Goal: Information Seeking & Learning: Learn about a topic

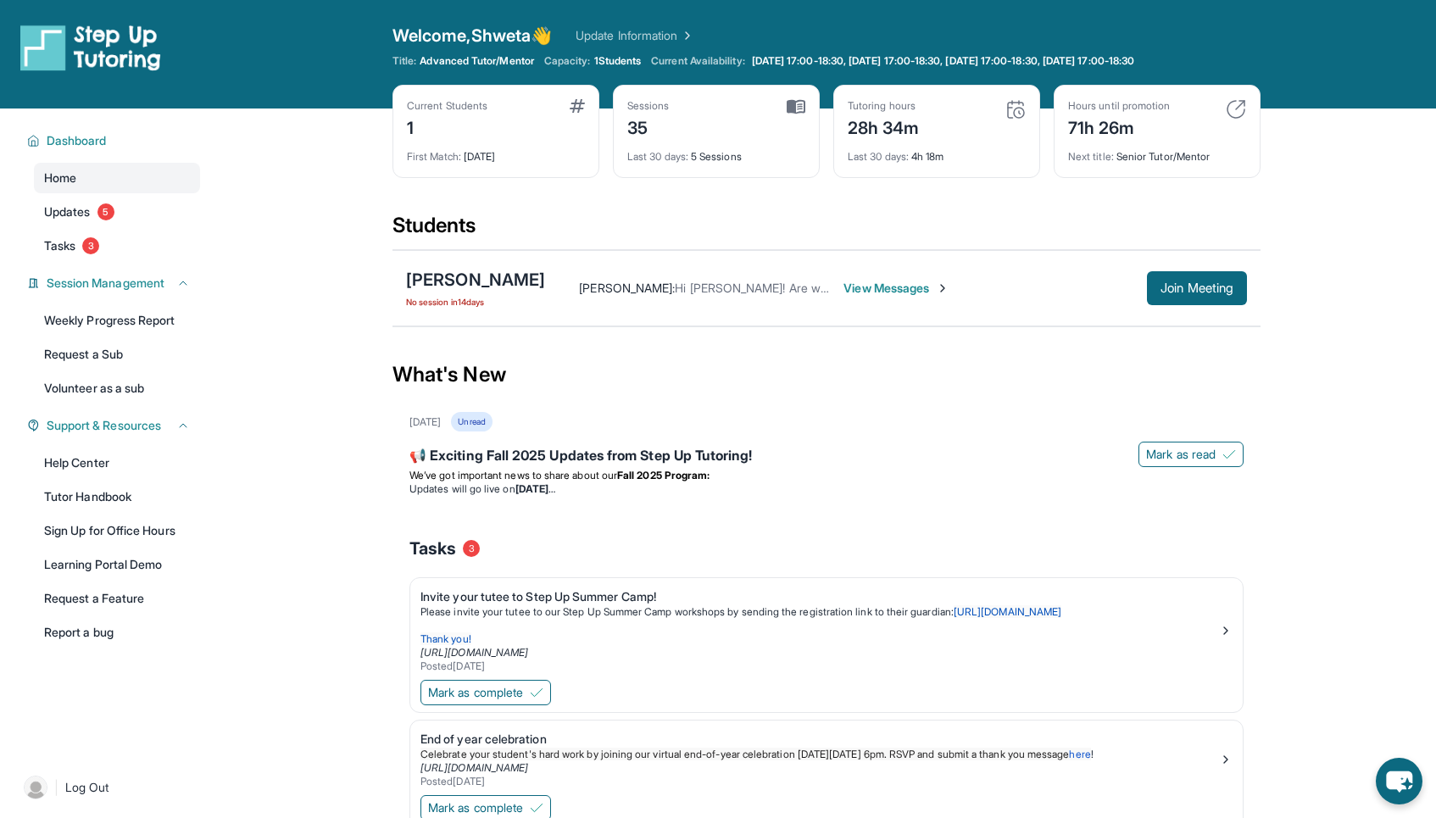
click at [615, 285] on span "[PERSON_NAME] :" at bounding box center [627, 288] width 96 height 14
click at [966, 288] on div "[PERSON_NAME] : Hi Shweta! Are we planning to meet [DATE]? View Messages" at bounding box center [846, 288] width 602 height 17
click at [843, 285] on span "View Messages" at bounding box center [896, 288] width 106 height 17
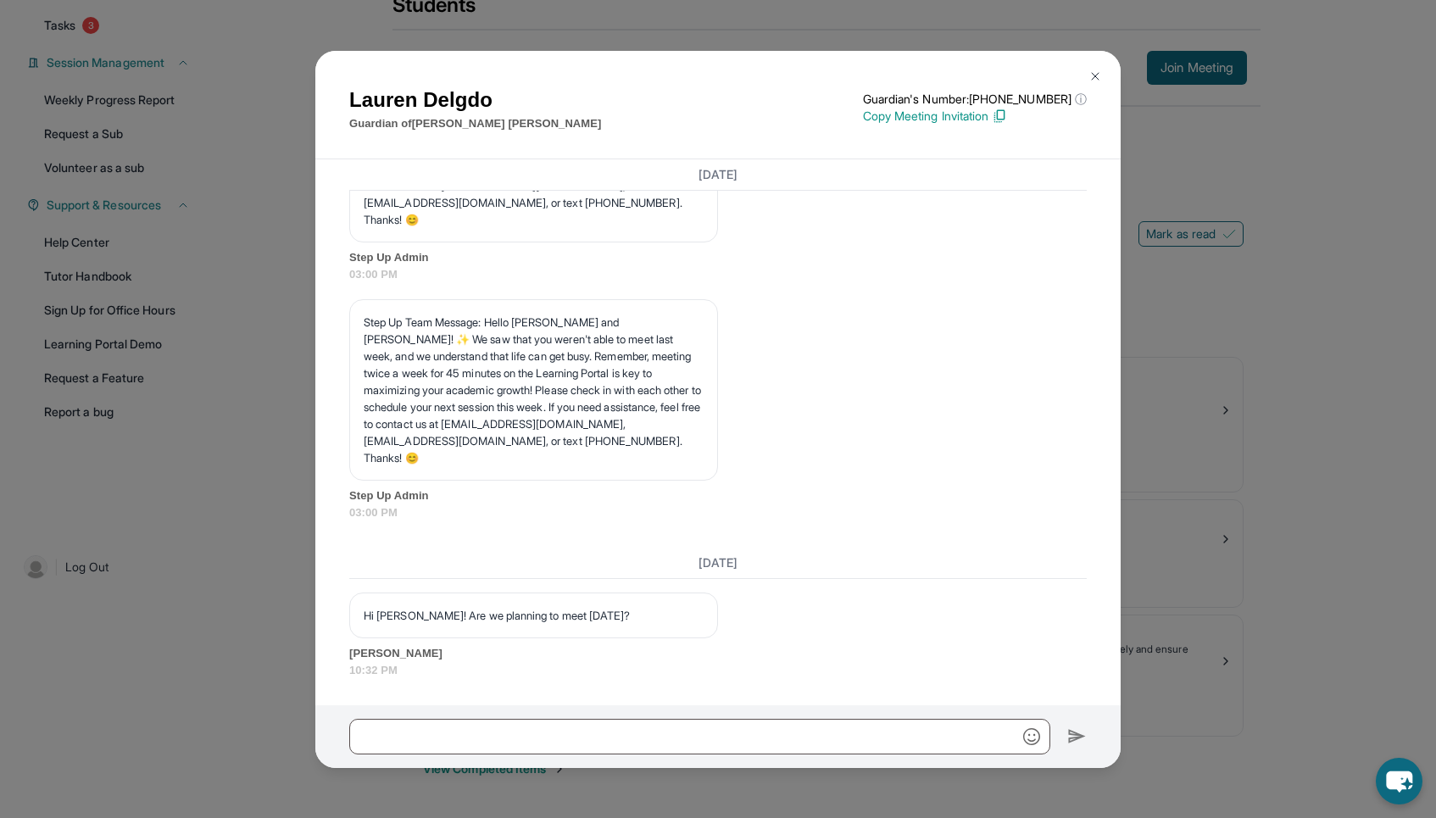
scroll to position [36980, 0]
click at [1096, 75] on img at bounding box center [1095, 77] width 14 height 14
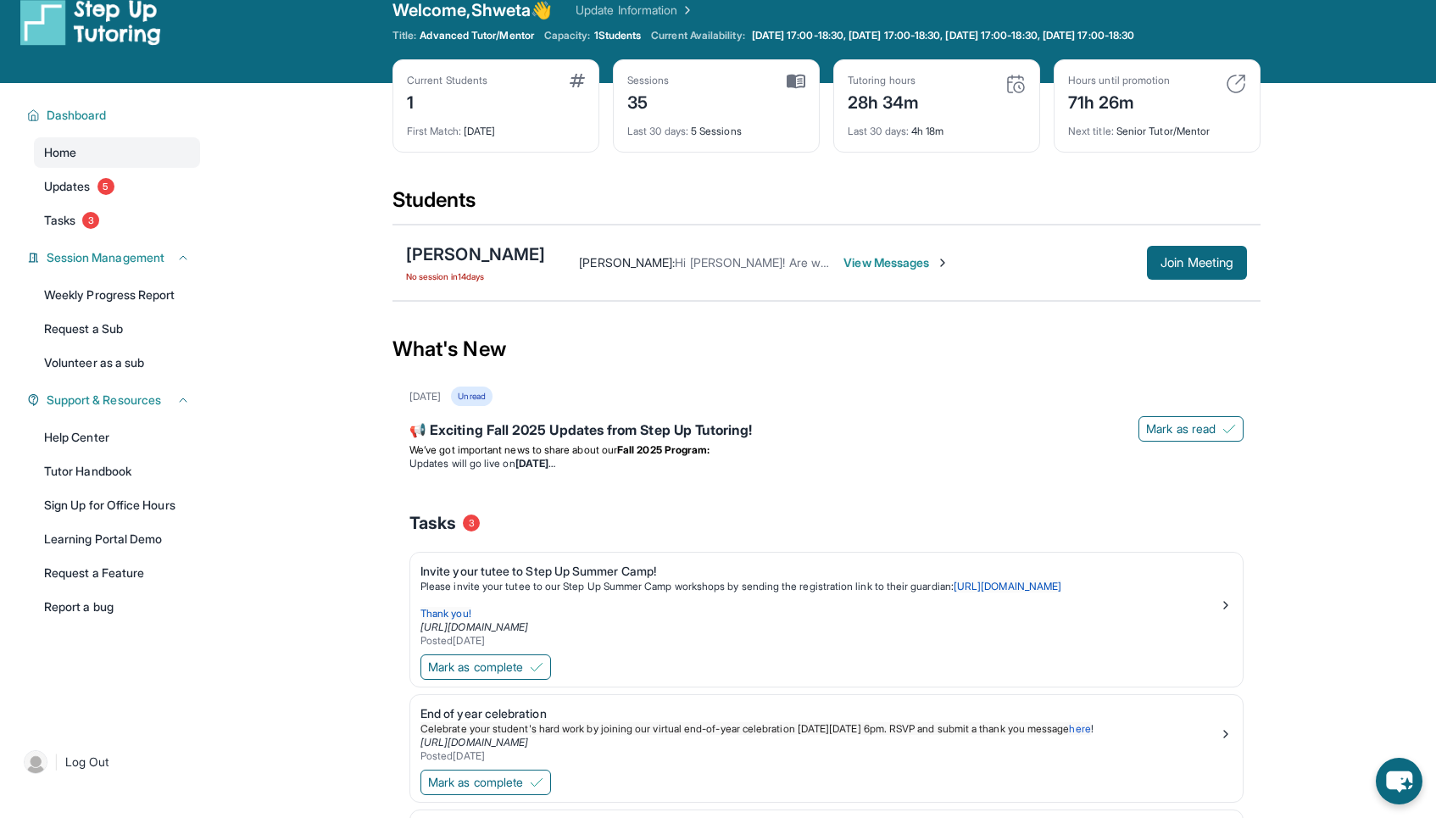
scroll to position [0, 0]
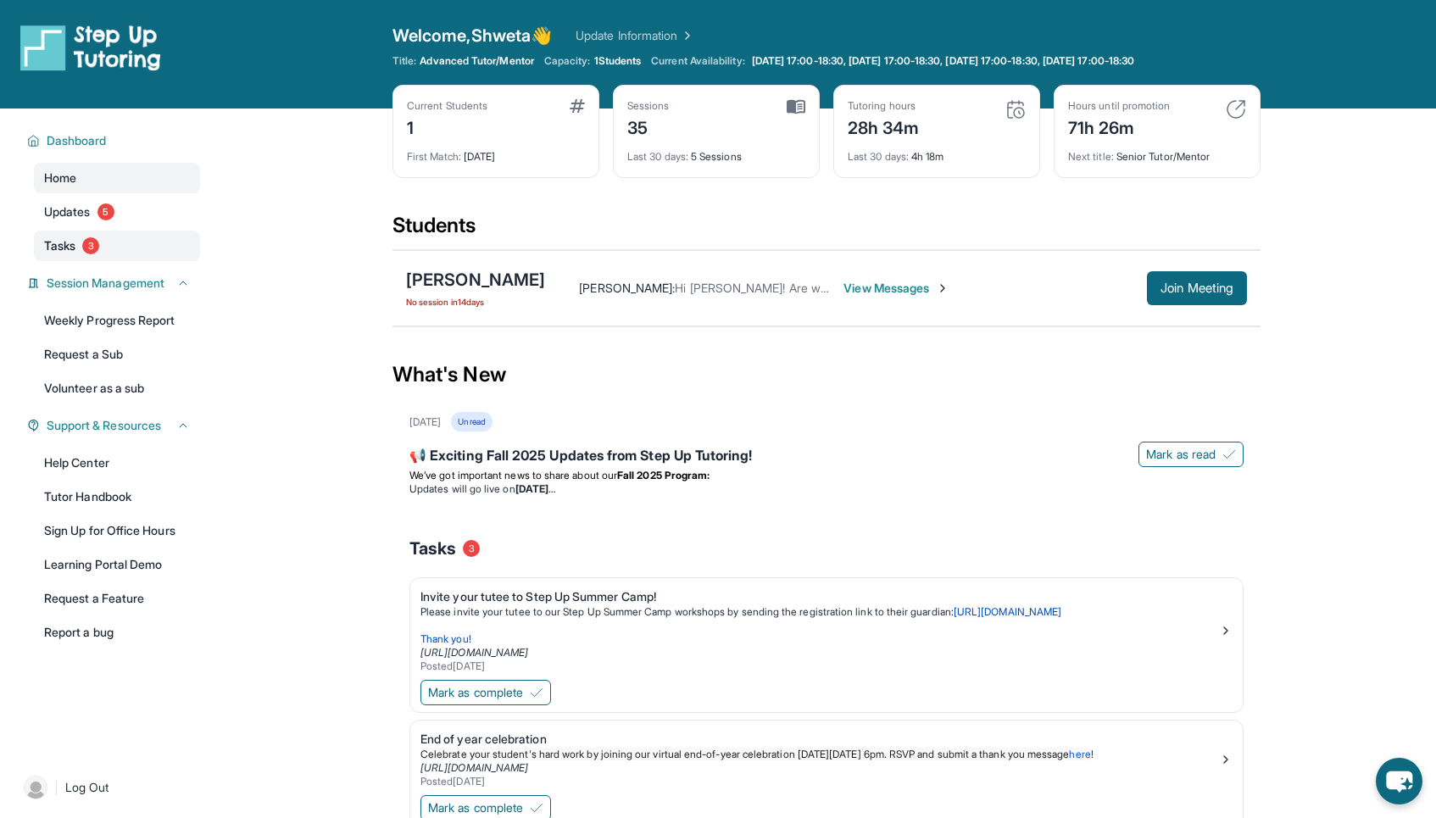
click at [68, 237] on link "Tasks 3" at bounding box center [117, 246] width 166 height 31
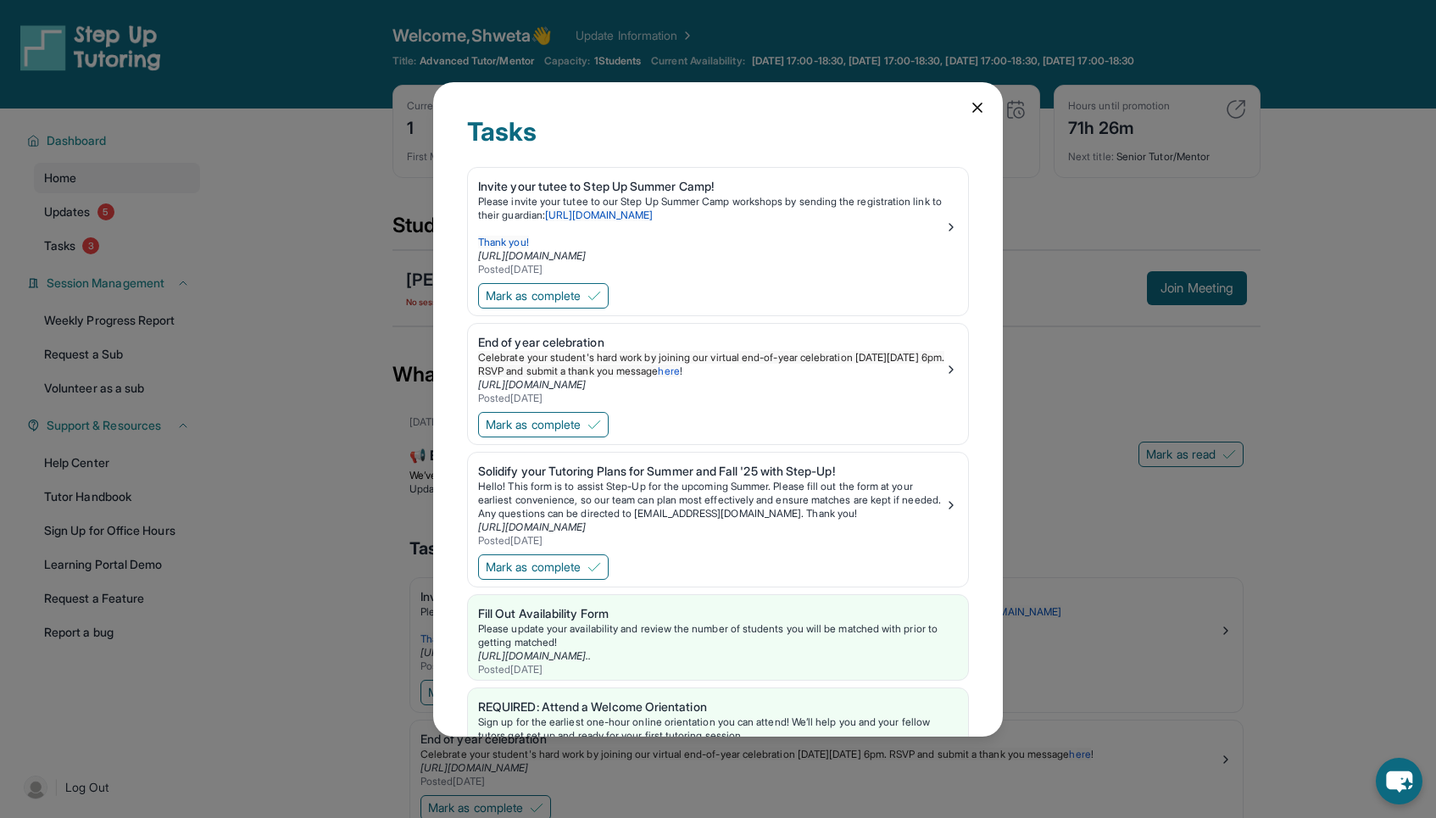
click at [58, 212] on div "Tasks Invite your tutee to Step Up Summer Camp! Please invite your tutee to our…" at bounding box center [718, 409] width 1436 height 818
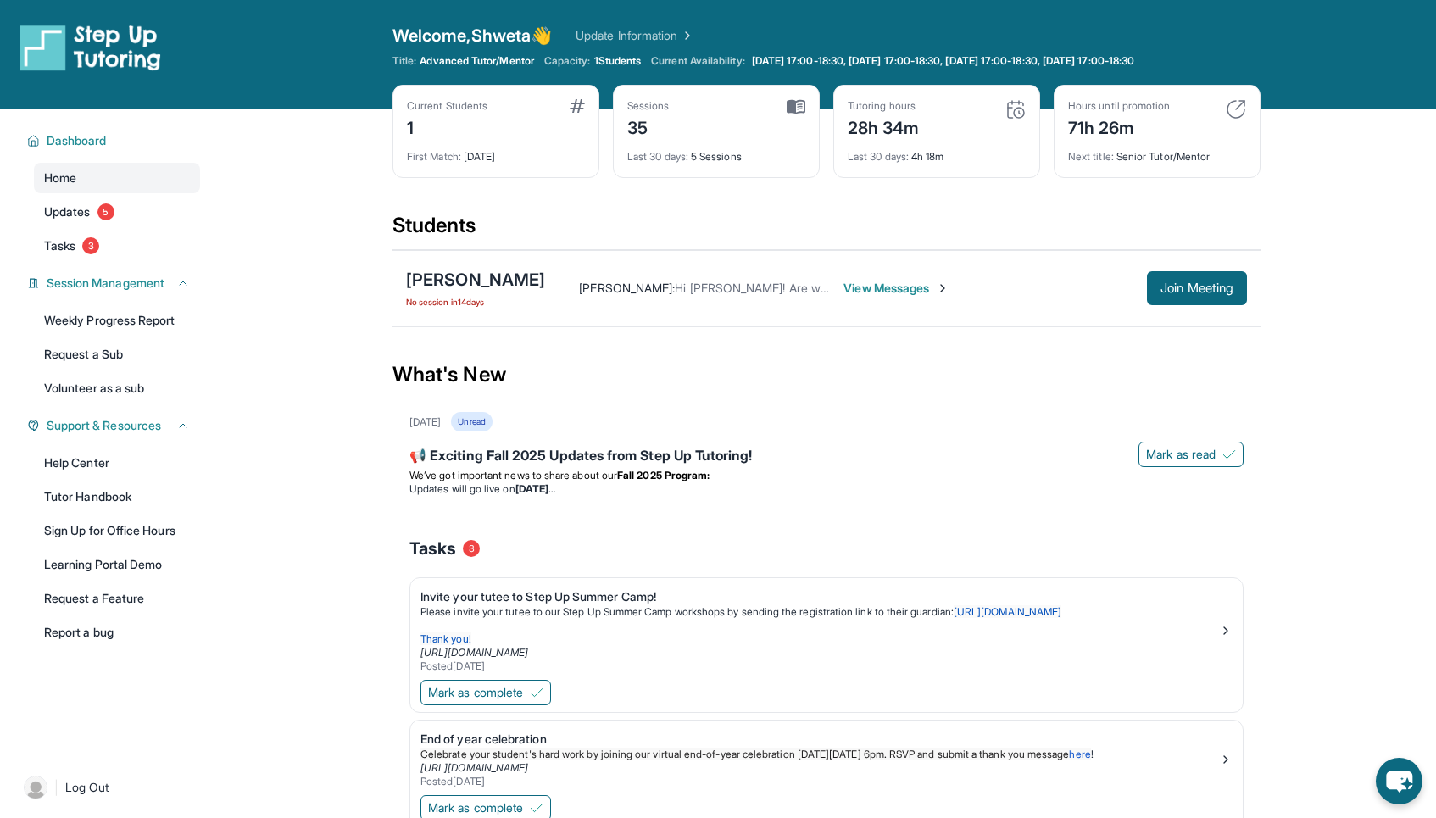
click at [58, 212] on span "Updates" at bounding box center [67, 211] width 47 height 17
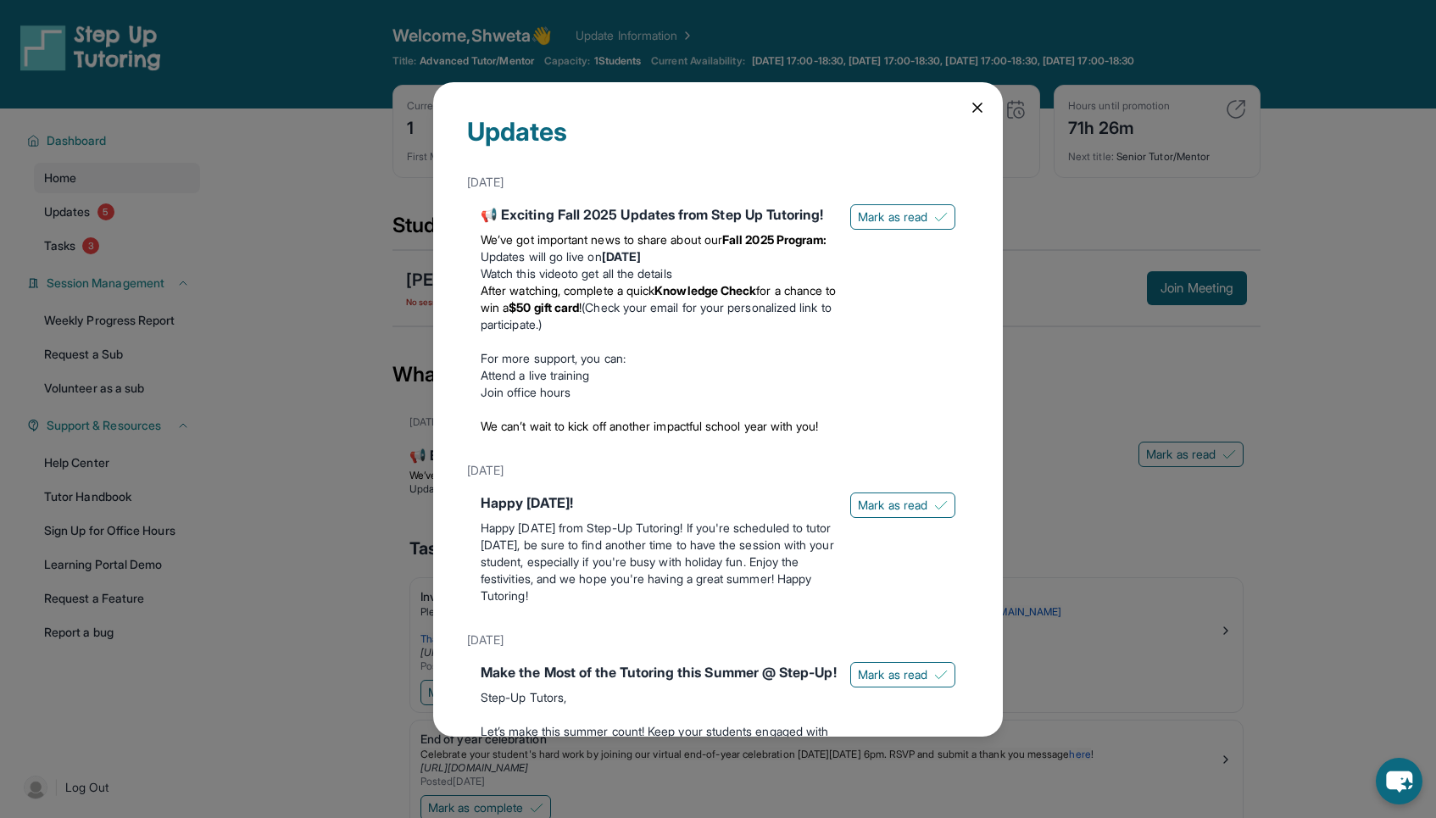
click at [982, 112] on icon at bounding box center [977, 107] width 17 height 17
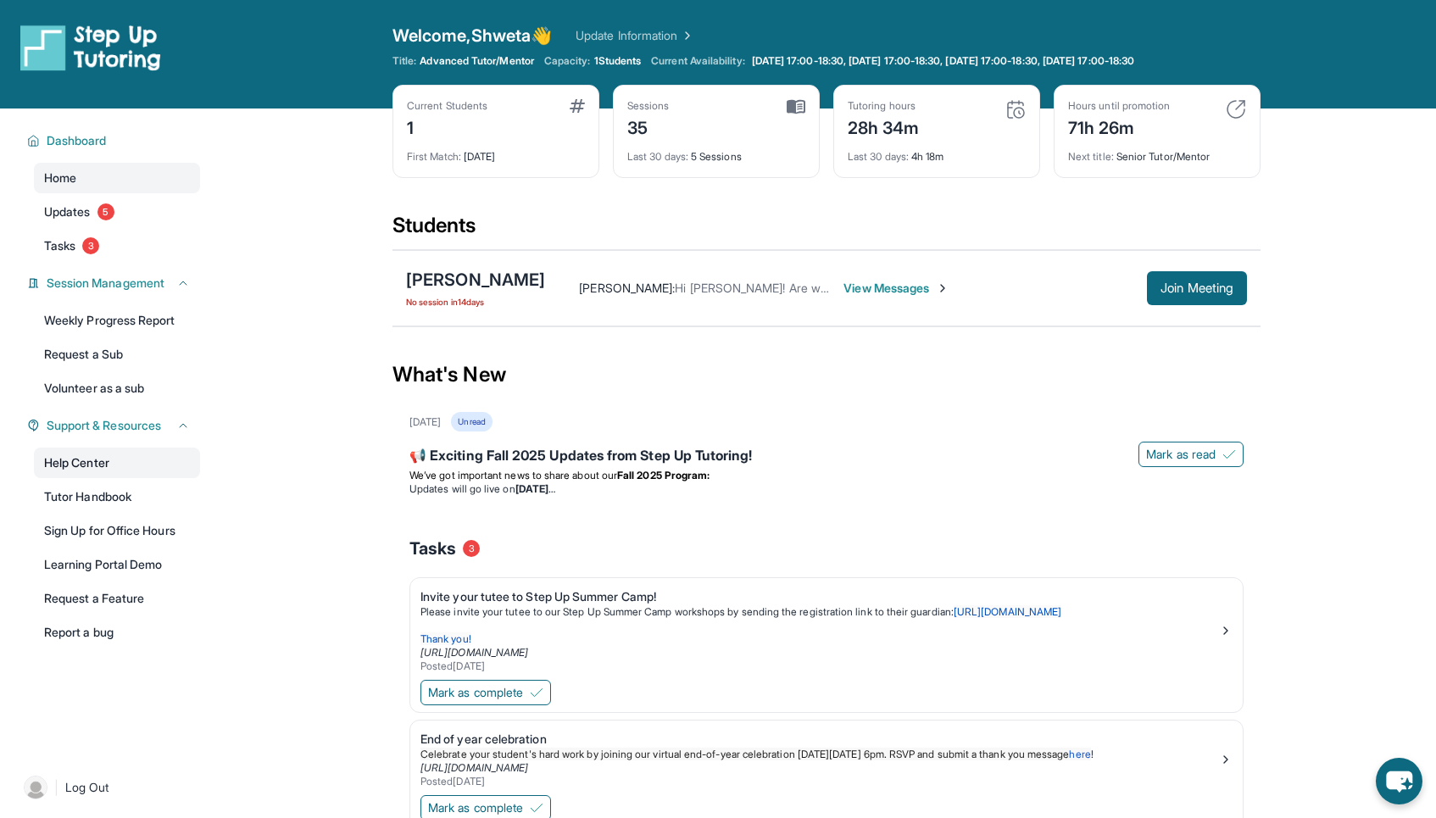
click at [86, 467] on link "Help Center" at bounding box center [117, 463] width 166 height 31
